Goal: Find specific page/section: Find specific page/section

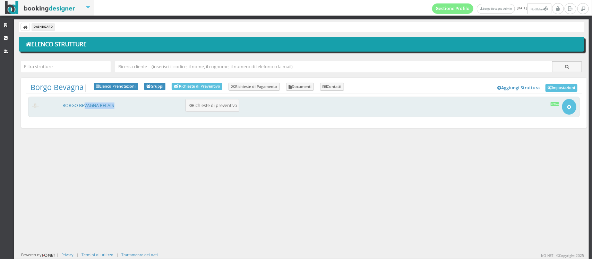
drag, startPoint x: 87, startPoint y: 109, endPoint x: 84, endPoint y: 102, distance: 8.0
click at [84, 102] on div "BORGO BEVAGNA RELAIS 0 Richieste di preventivo Apri Setup e Impostazioni Attiva" at bounding box center [304, 107] width 552 height 20
click at [82, 108] on link "BORGO BEVAGNA RELAIS" at bounding box center [89, 106] width 52 height 6
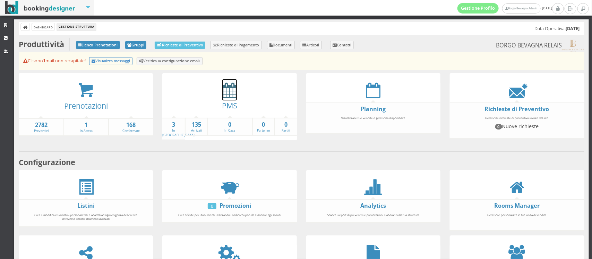
click at [231, 87] on icon at bounding box center [229, 91] width 15 height 16
